Goal: Navigation & Orientation: Find specific page/section

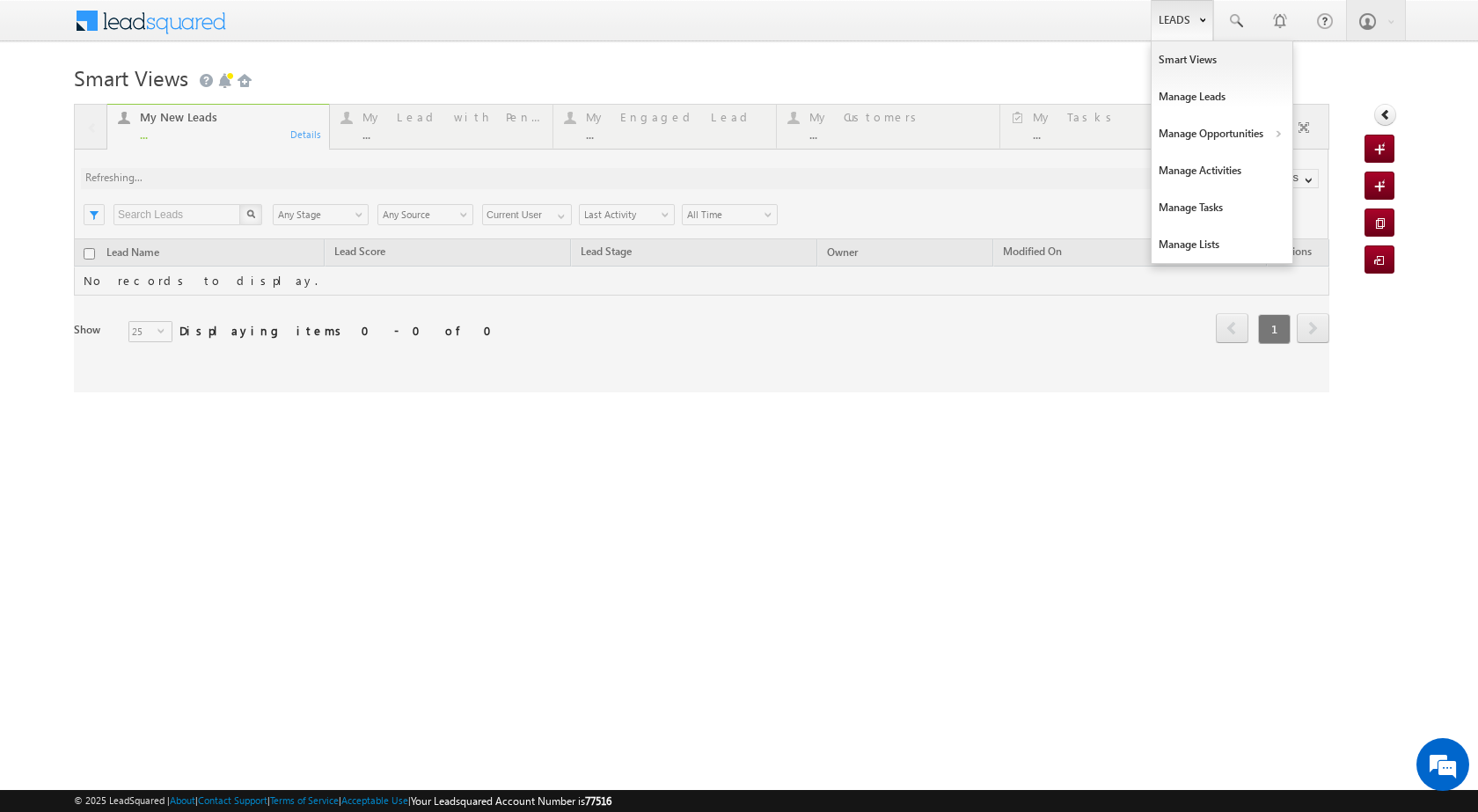
click at [1199, 19] on b at bounding box center [1201, 18] width 7 height 10
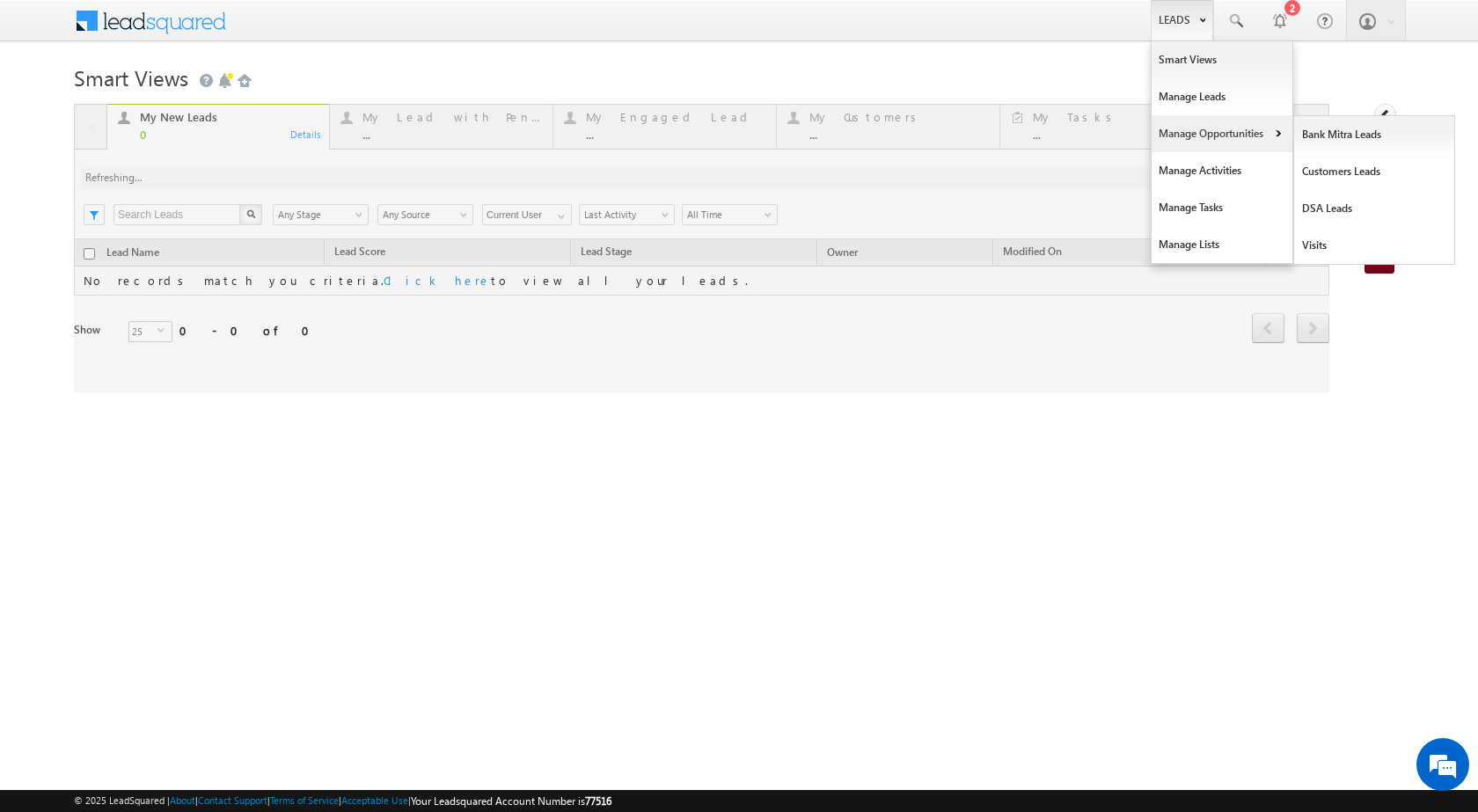
click at [1244, 139] on link "Manage Opportunities" at bounding box center [1222, 133] width 141 height 37
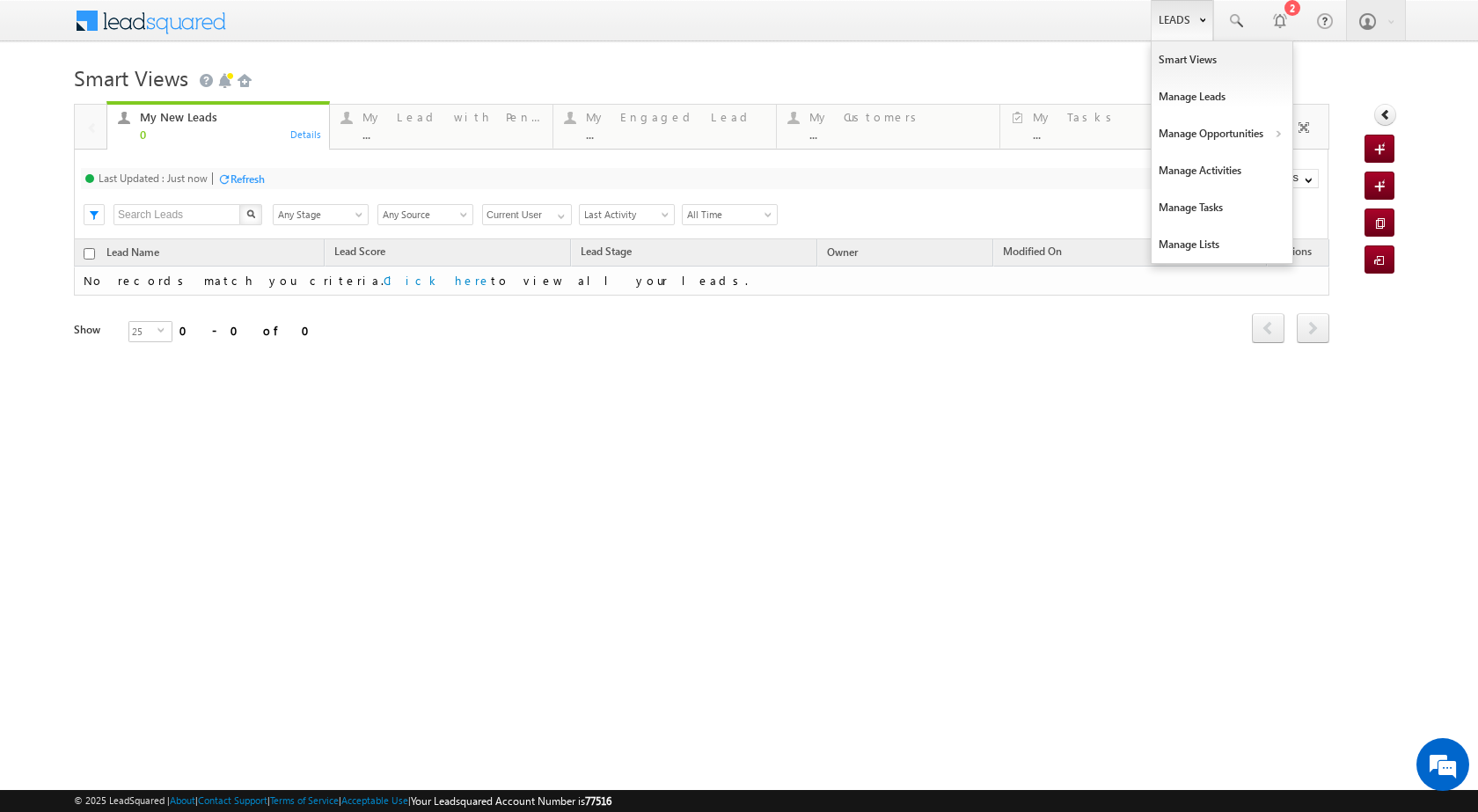
click at [1180, 19] on link "Leads" at bounding box center [1182, 20] width 63 height 40
click at [1266, 125] on link "Manage Opportunities" at bounding box center [1222, 133] width 141 height 37
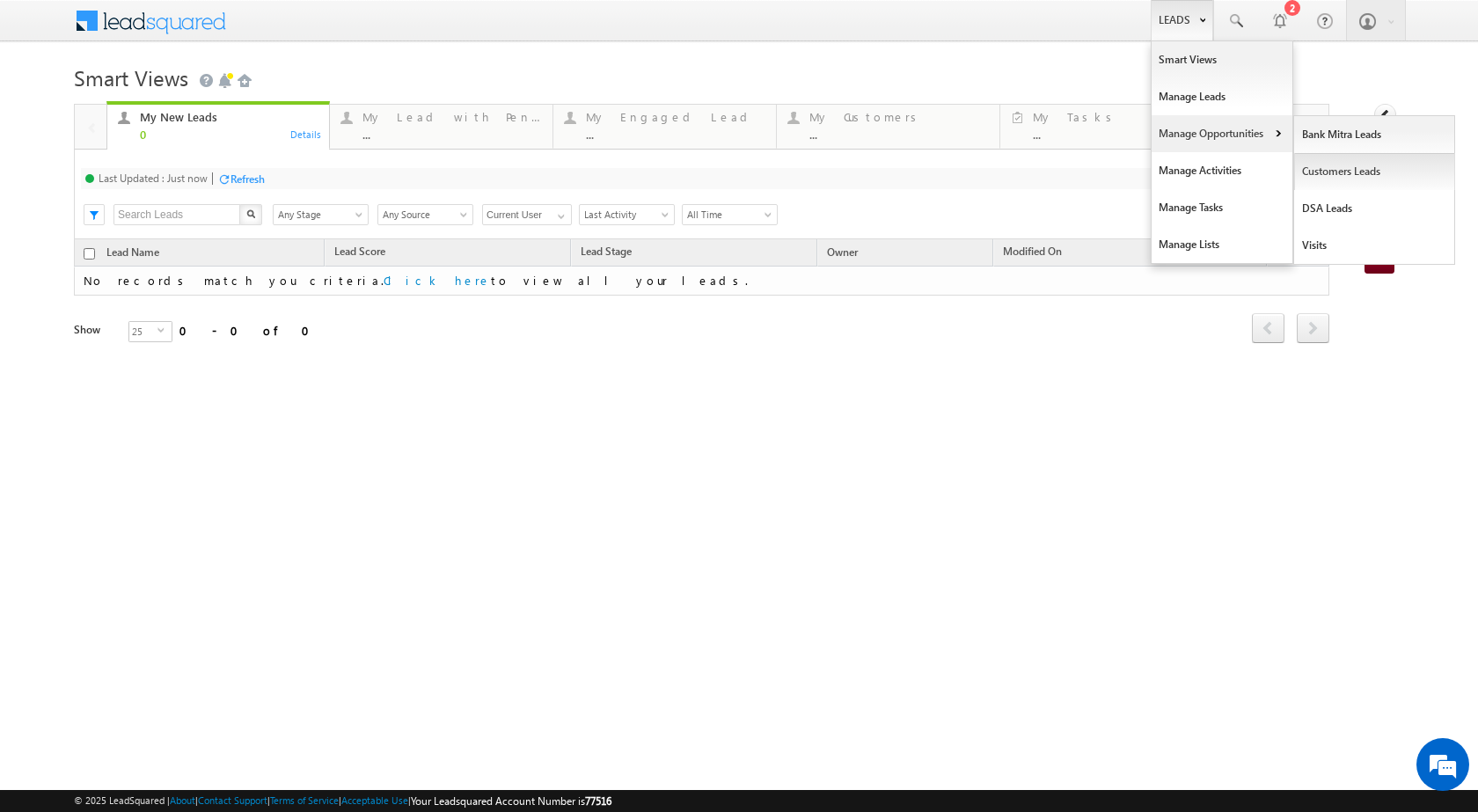
click at [1318, 166] on link "Customers Leads" at bounding box center [1375, 171] width 161 height 37
